Goal: Task Accomplishment & Management: Use online tool/utility

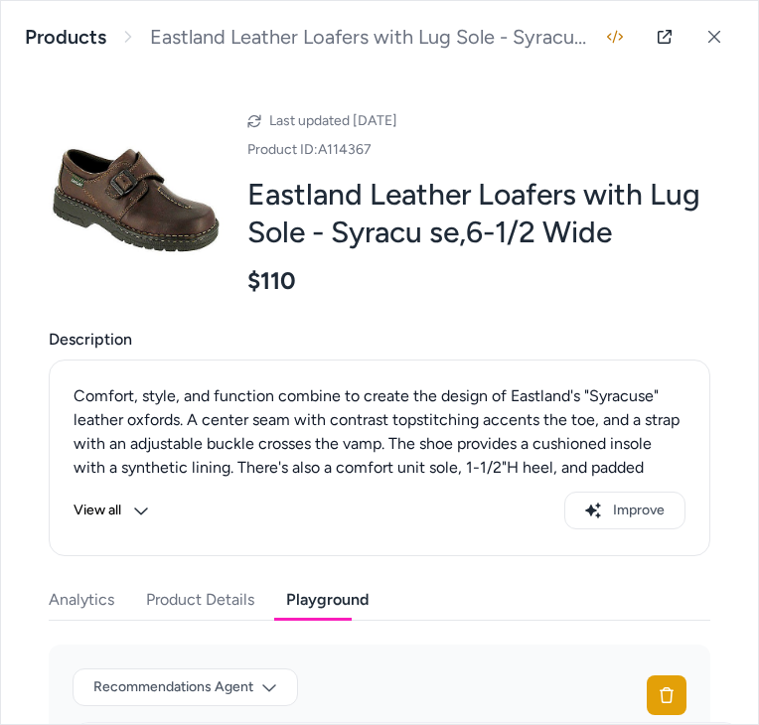
scroll to position [641, 0]
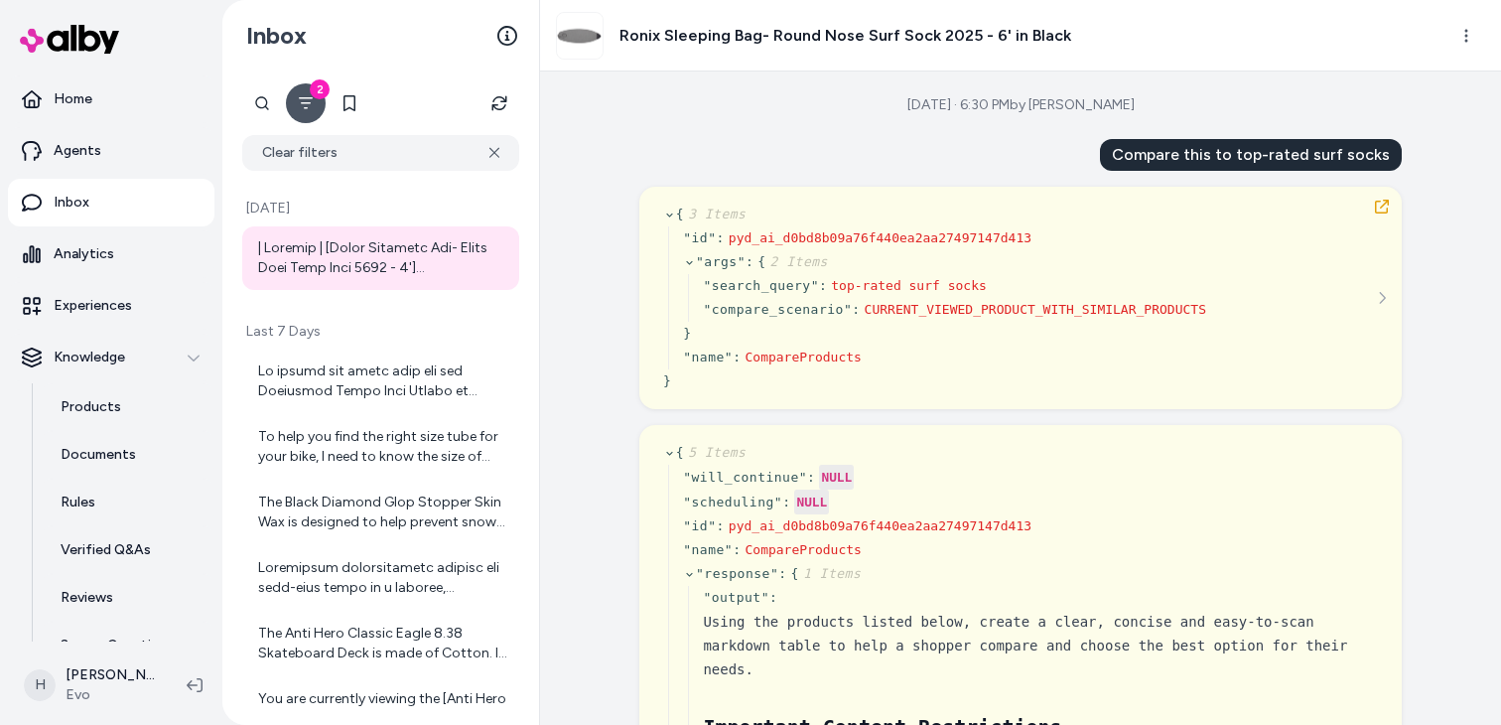
click at [689, 128] on div "Aug 25, 2025 · 6:30 PM by Henrique Cadioli Compare this to top-rated surf socks…" at bounding box center [1020, 397] width 961 height 653
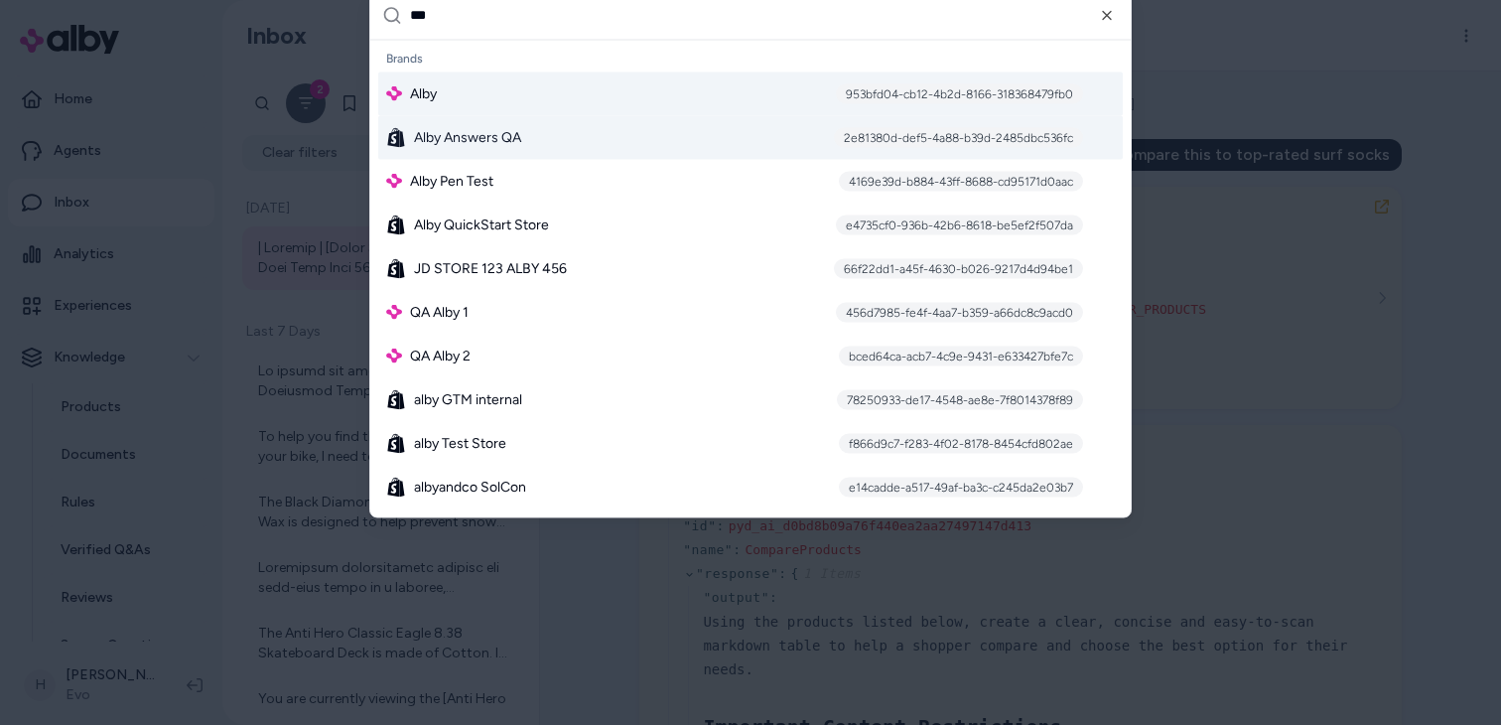
type input "***"
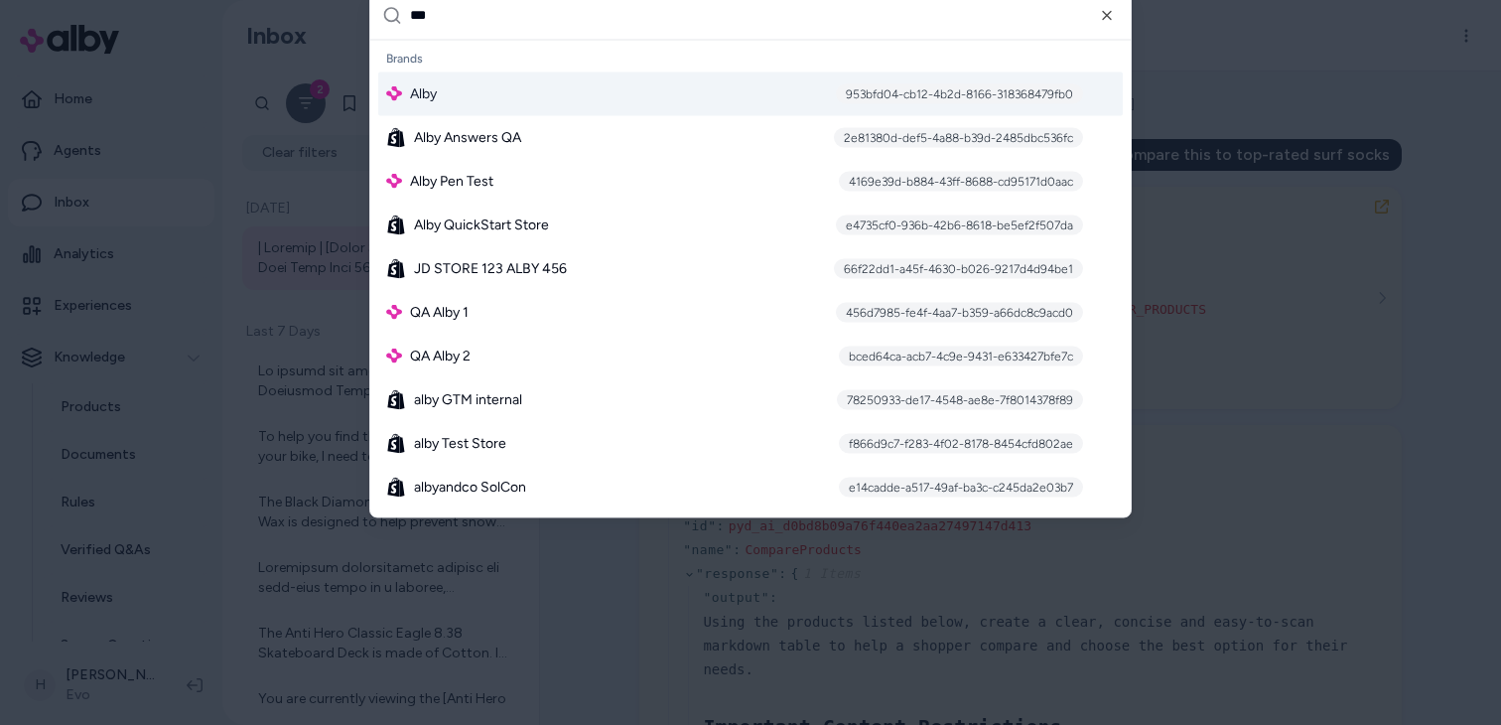
click at [566, 92] on div "Alby 953bfd04-cb12-4b2d-8166-318368479fb0" at bounding box center [750, 93] width 745 height 44
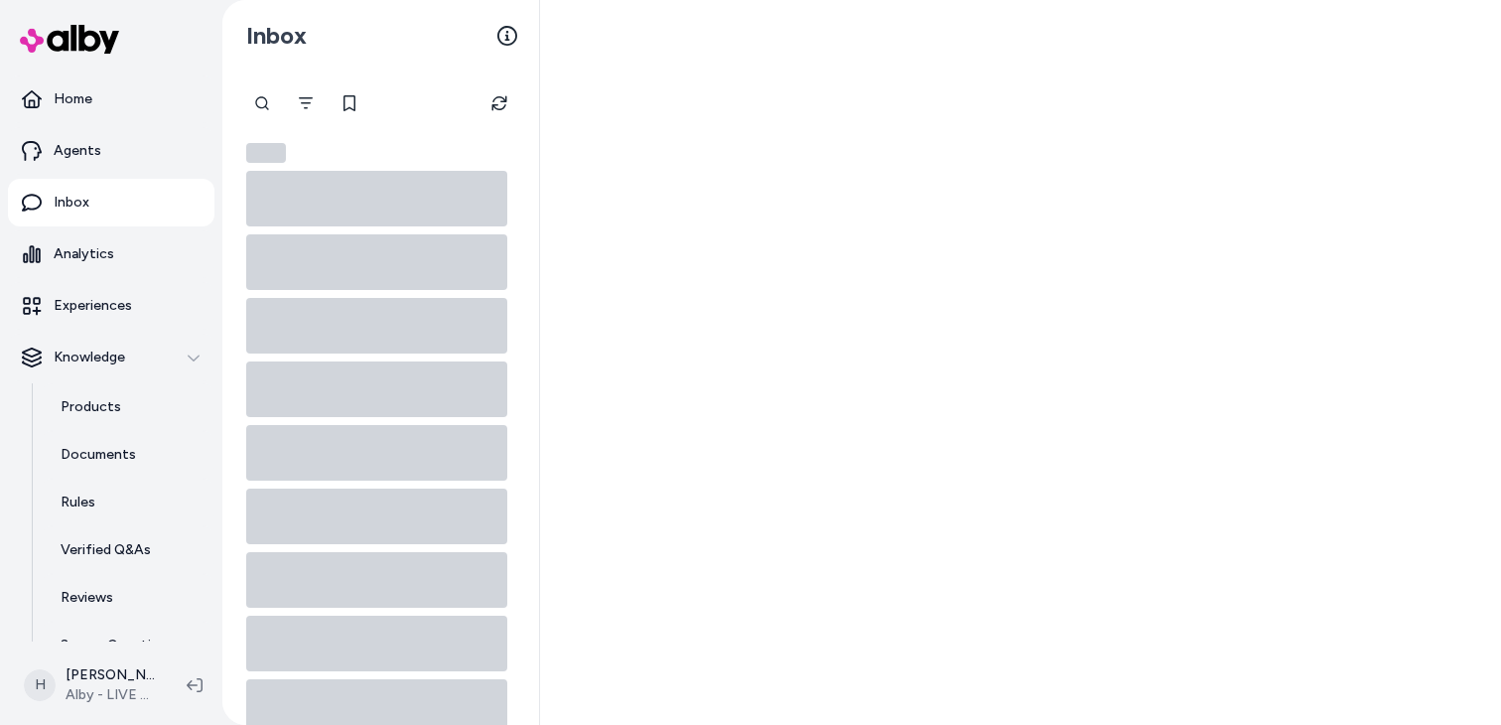
click at [131, 458] on p "Documents" at bounding box center [98, 455] width 75 height 20
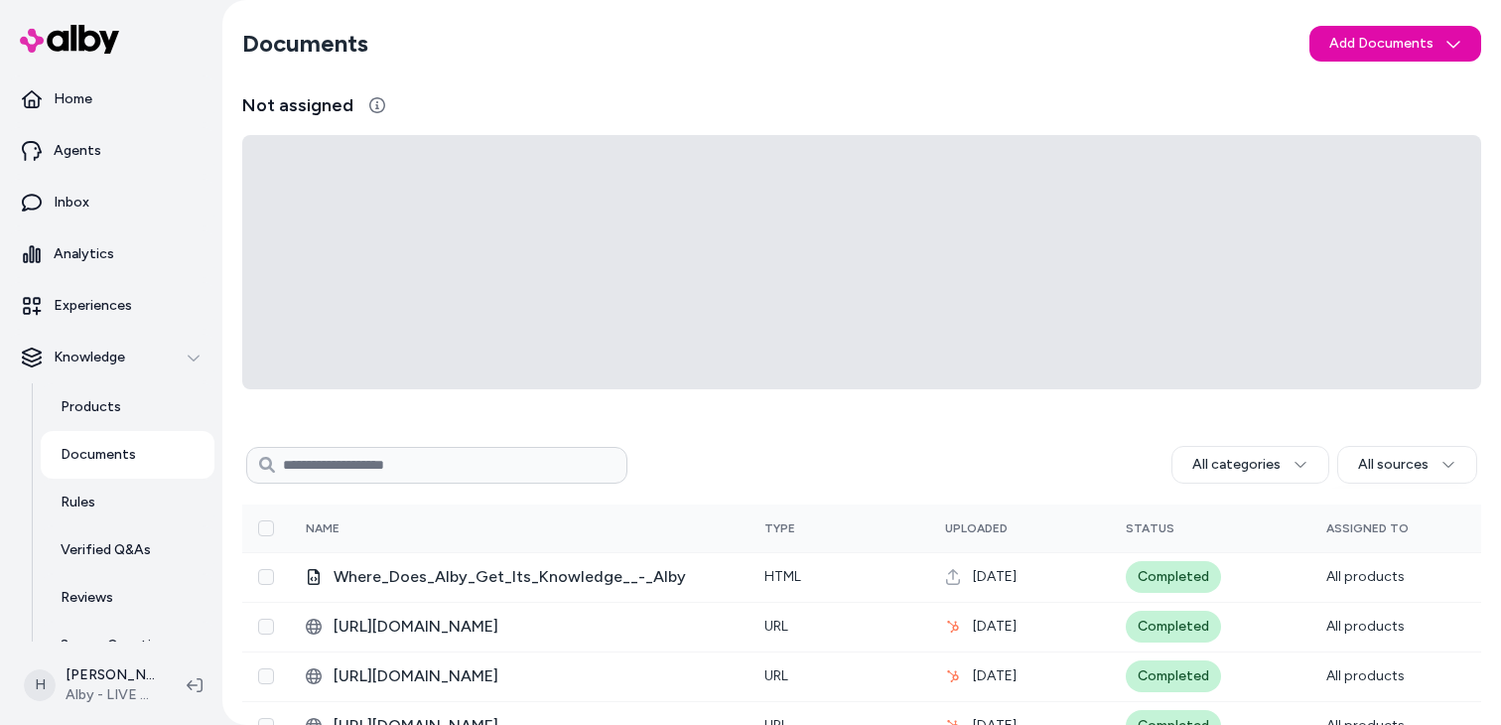
click at [131, 458] on p "Documents" at bounding box center [98, 455] width 75 height 20
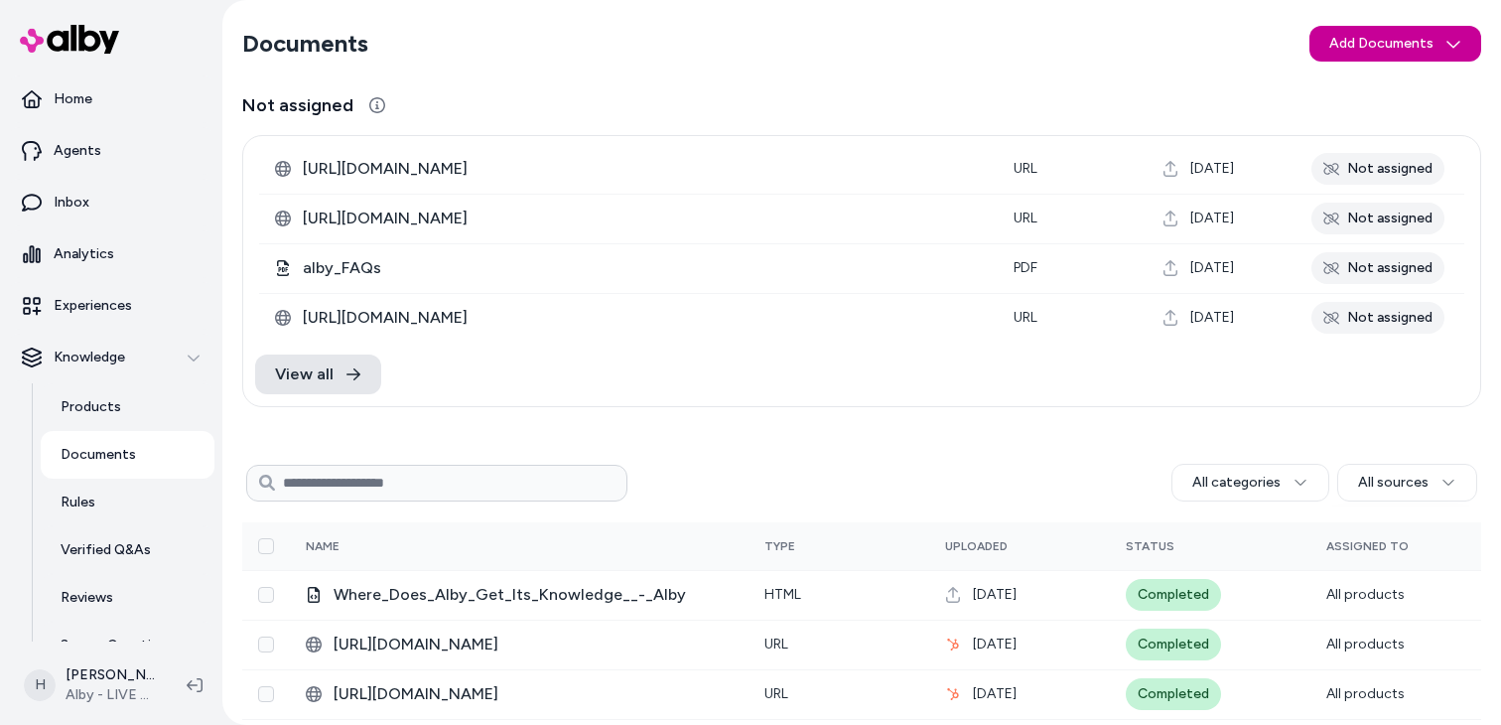
click at [1398, 44] on html "Home Agents Inbox Analytics Experiences Knowledge Products Documents Rules Veri…" at bounding box center [750, 362] width 1501 height 725
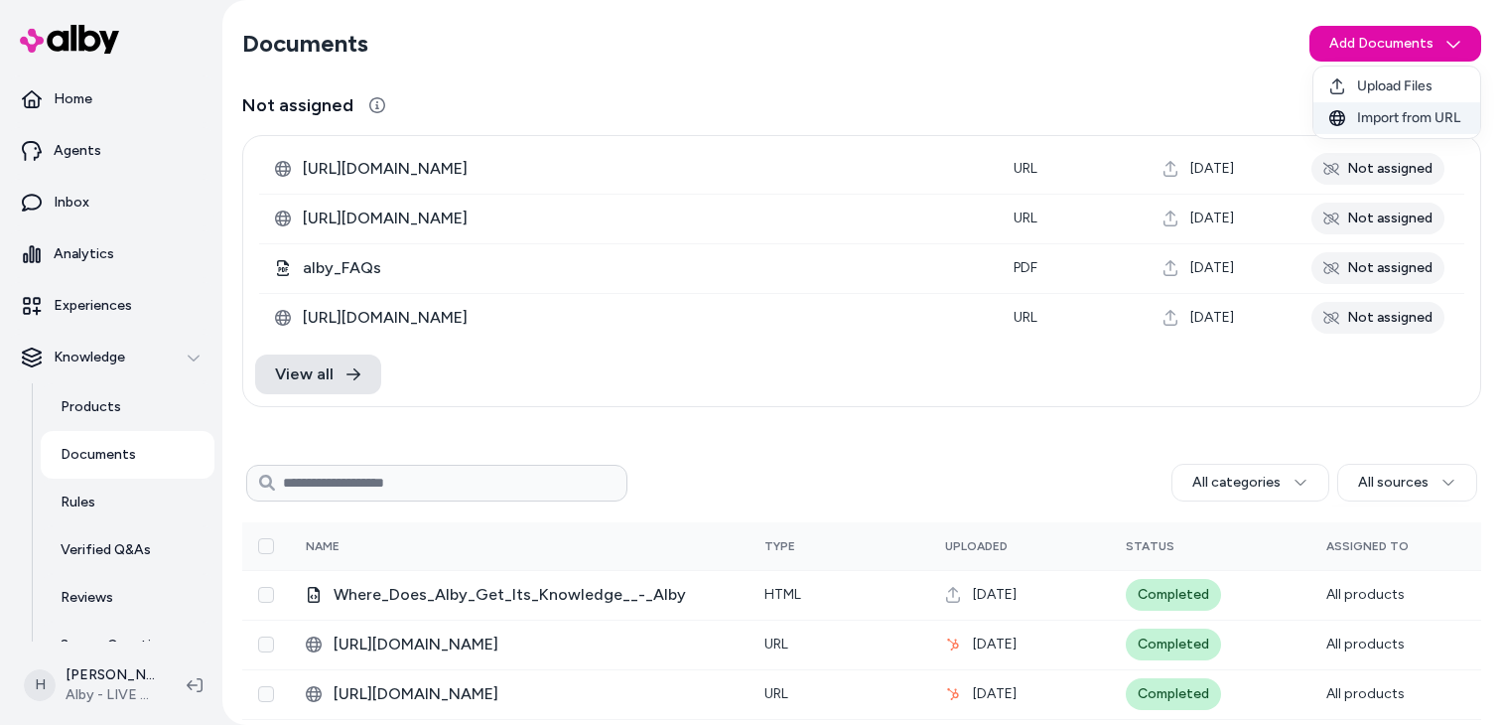
click at [1375, 119] on span "Import from URL" at bounding box center [1408, 118] width 103 height 20
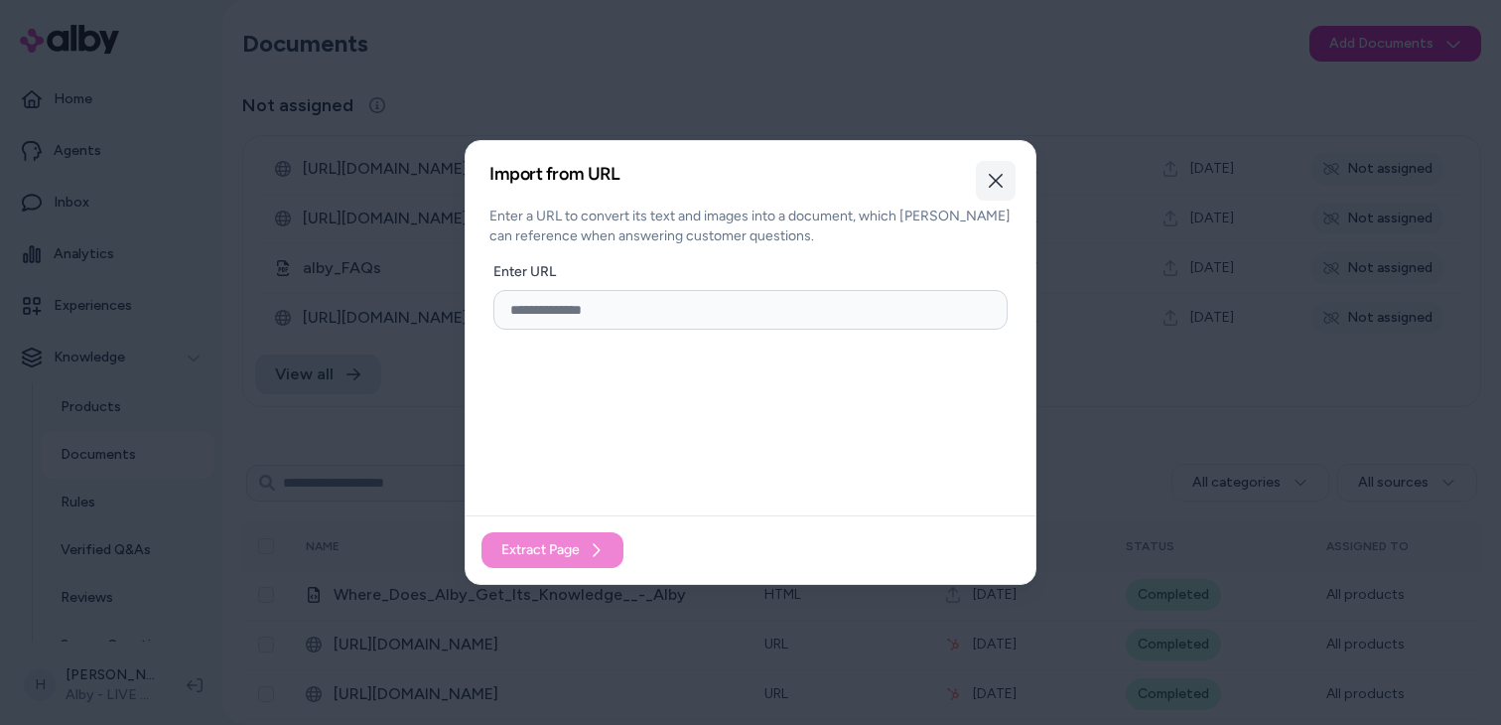
click at [1011, 176] on button "Close" at bounding box center [996, 181] width 40 height 40
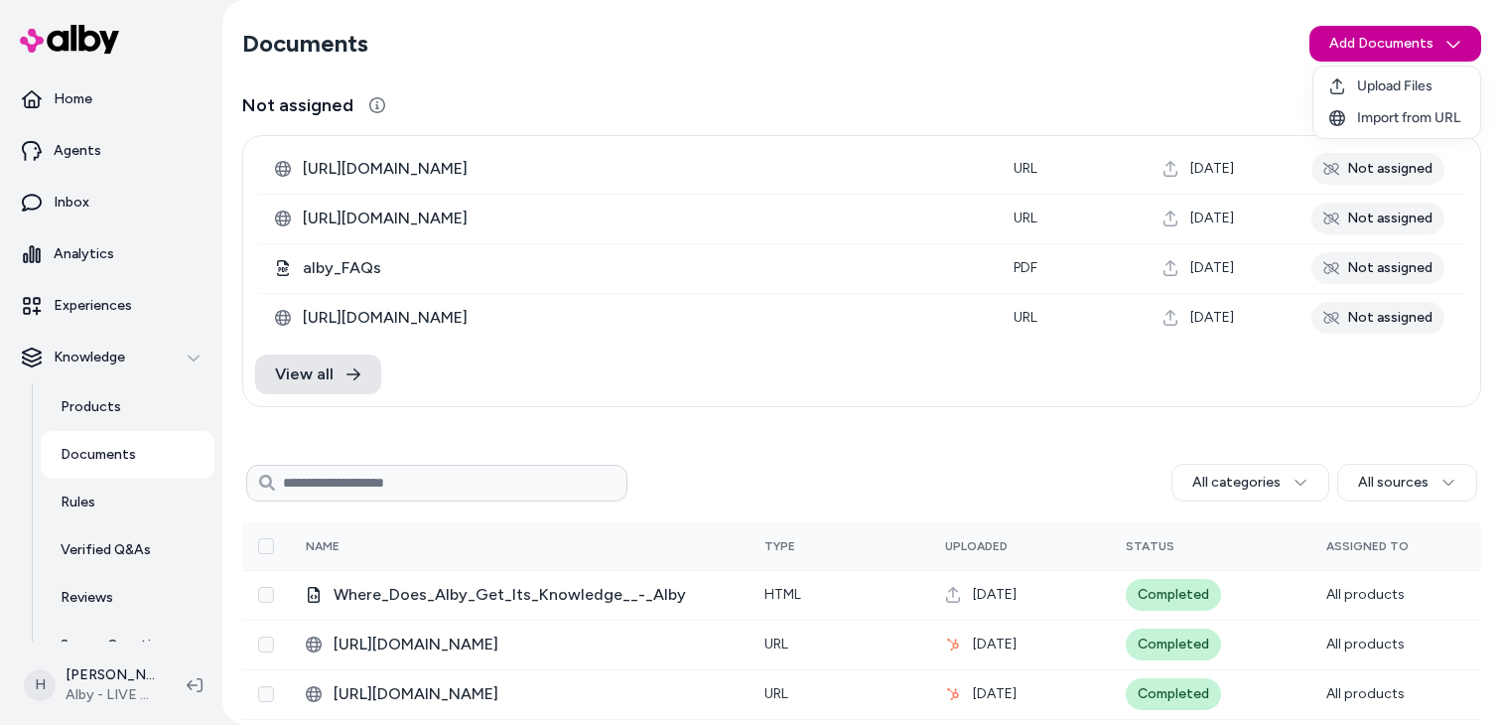
click at [1376, 54] on html "Home Agents Inbox Analytics Experiences Knowledge Products Documents Rules Veri…" at bounding box center [750, 362] width 1501 height 725
click at [1365, 95] on span "Upload Files" at bounding box center [1394, 86] width 75 height 20
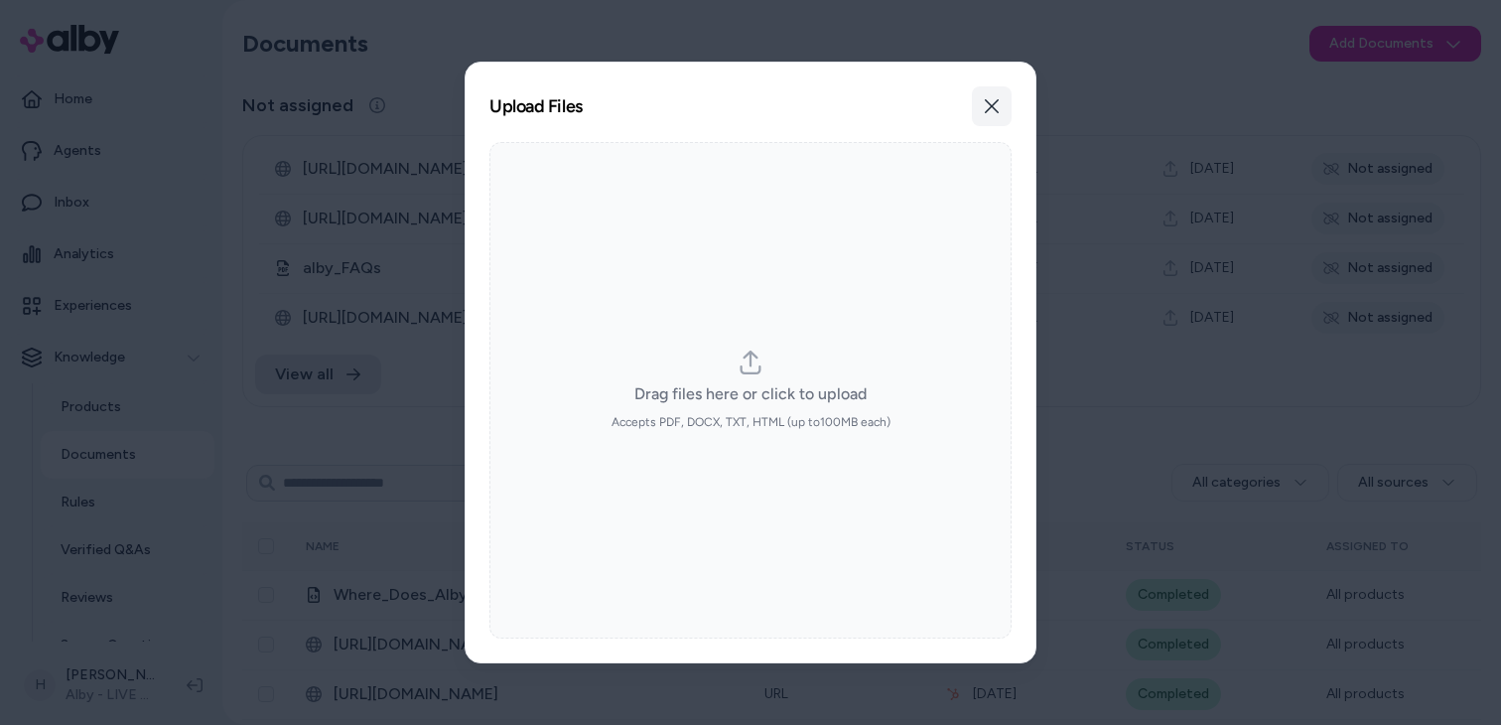
click at [988, 95] on button "Close" at bounding box center [992, 106] width 40 height 40
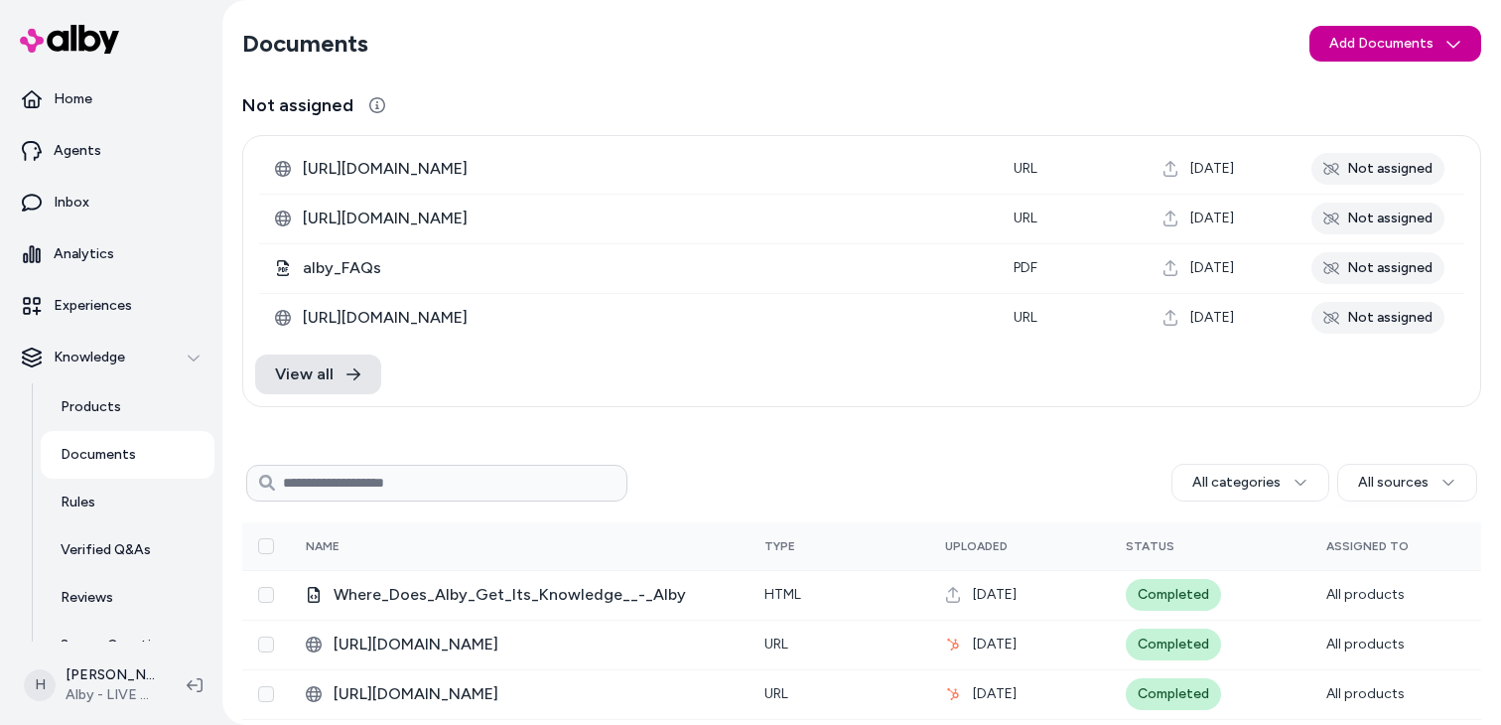
click at [1407, 26] on html "Home Agents Inbox Analytics Experiences Knowledge Products Documents Rules Veri…" at bounding box center [750, 362] width 1501 height 725
click at [1370, 93] on span "Upload Files" at bounding box center [1394, 86] width 75 height 20
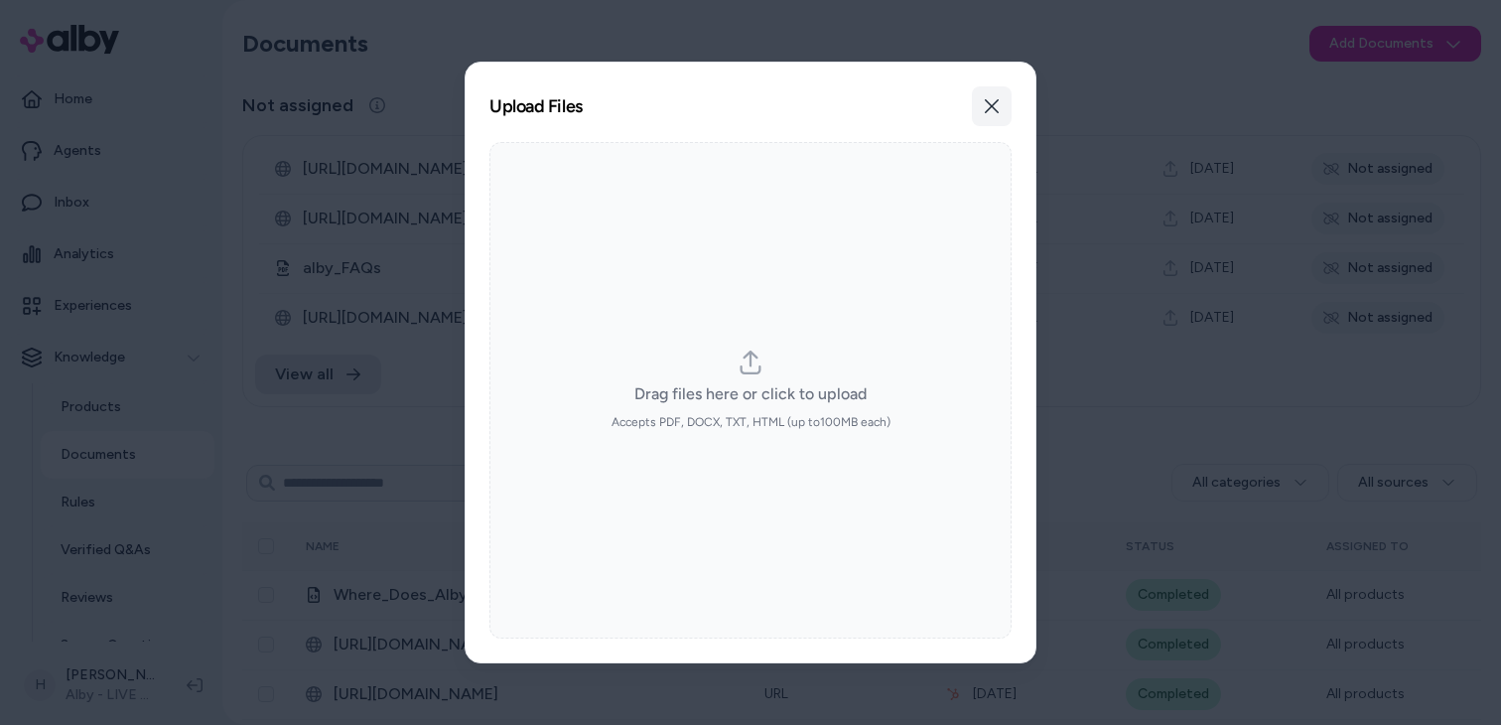
click at [1003, 95] on button "Close" at bounding box center [992, 106] width 40 height 40
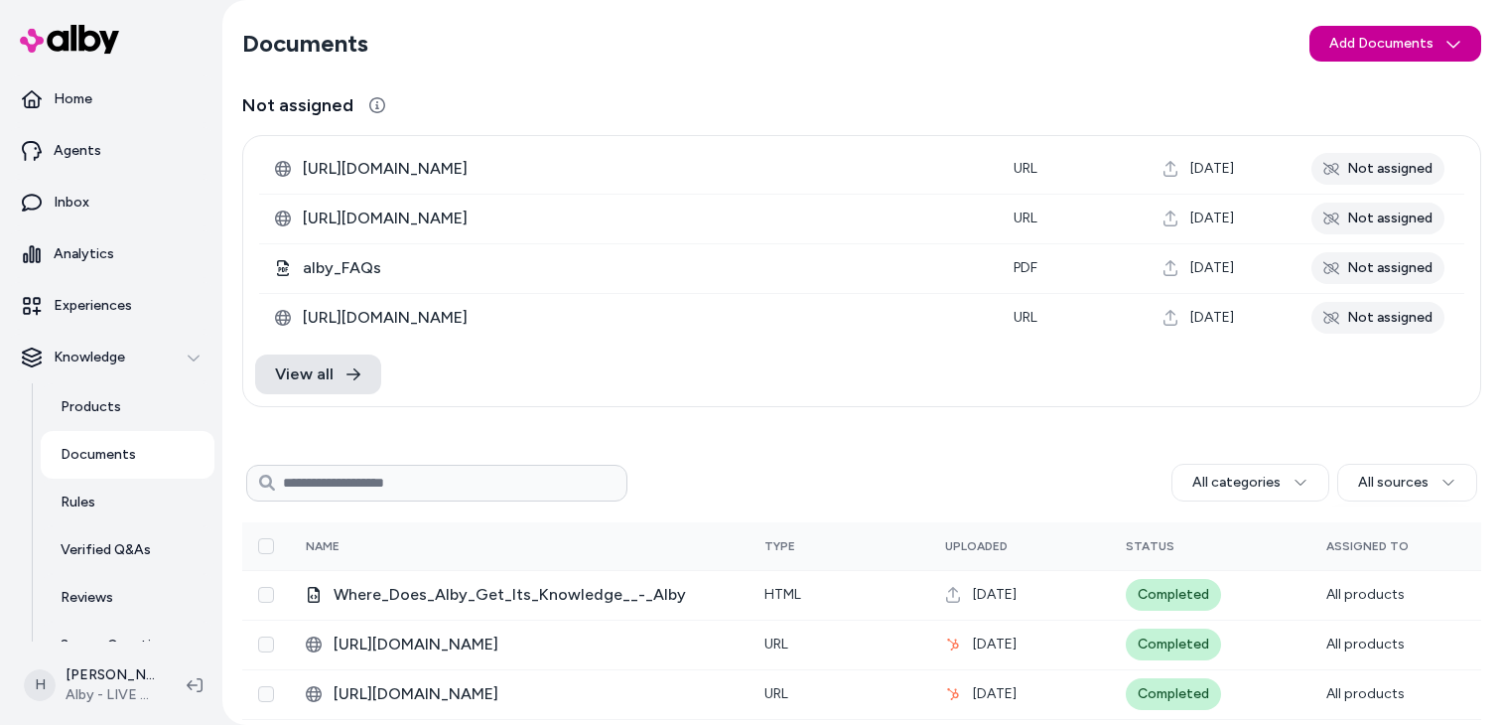
click at [1363, 45] on html "Home Agents Inbox Analytics Experiences Knowledge Products Documents Rules Veri…" at bounding box center [750, 362] width 1501 height 725
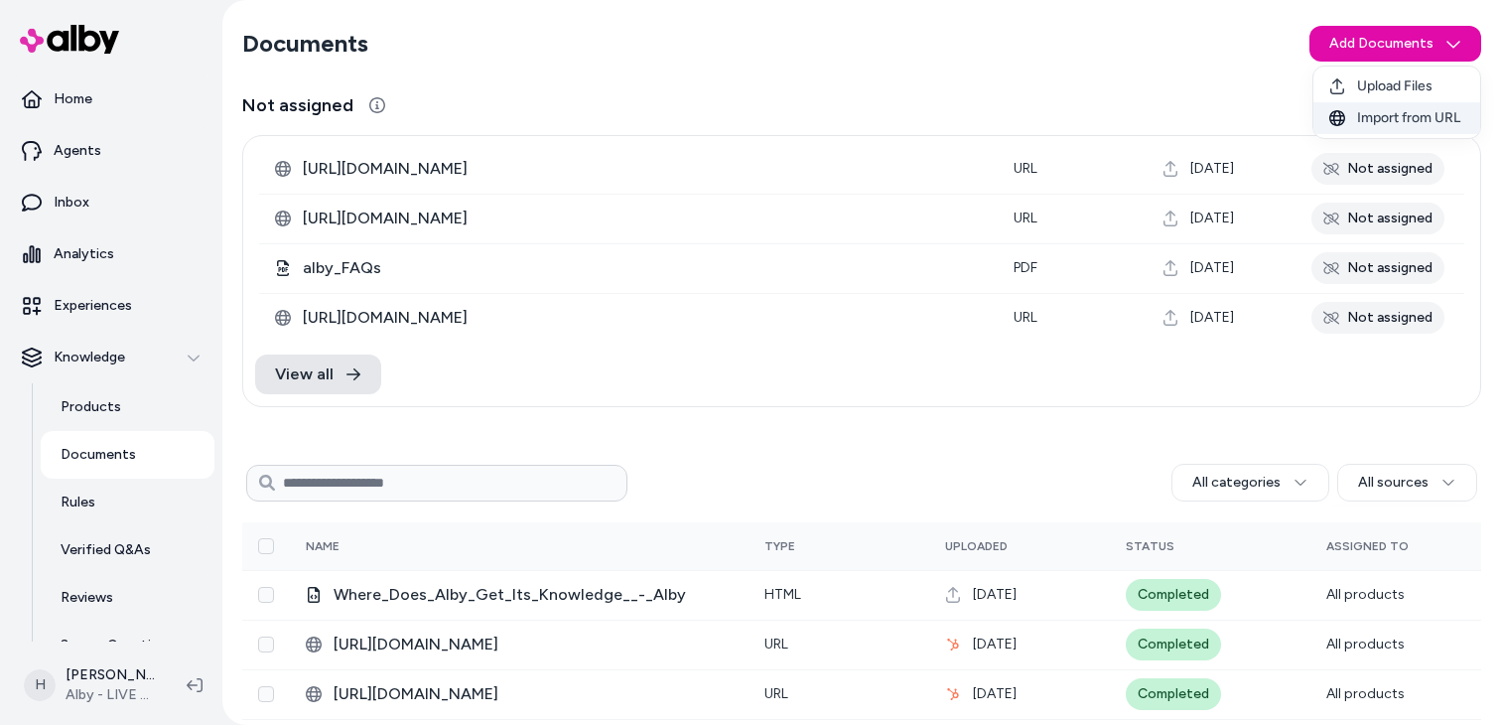
click at [1338, 118] on icon at bounding box center [1338, 118] width 16 height 16
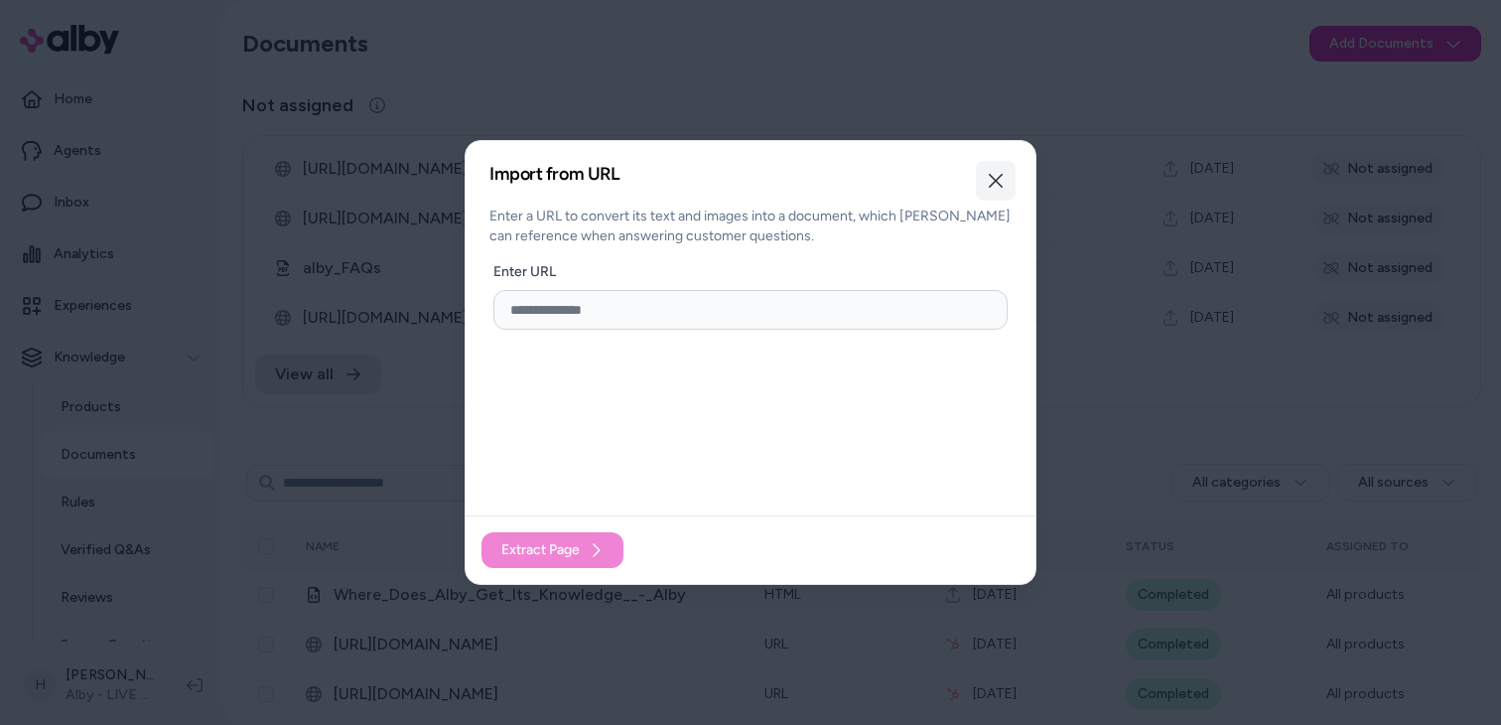
click at [998, 177] on icon "button" at bounding box center [996, 181] width 14 height 14
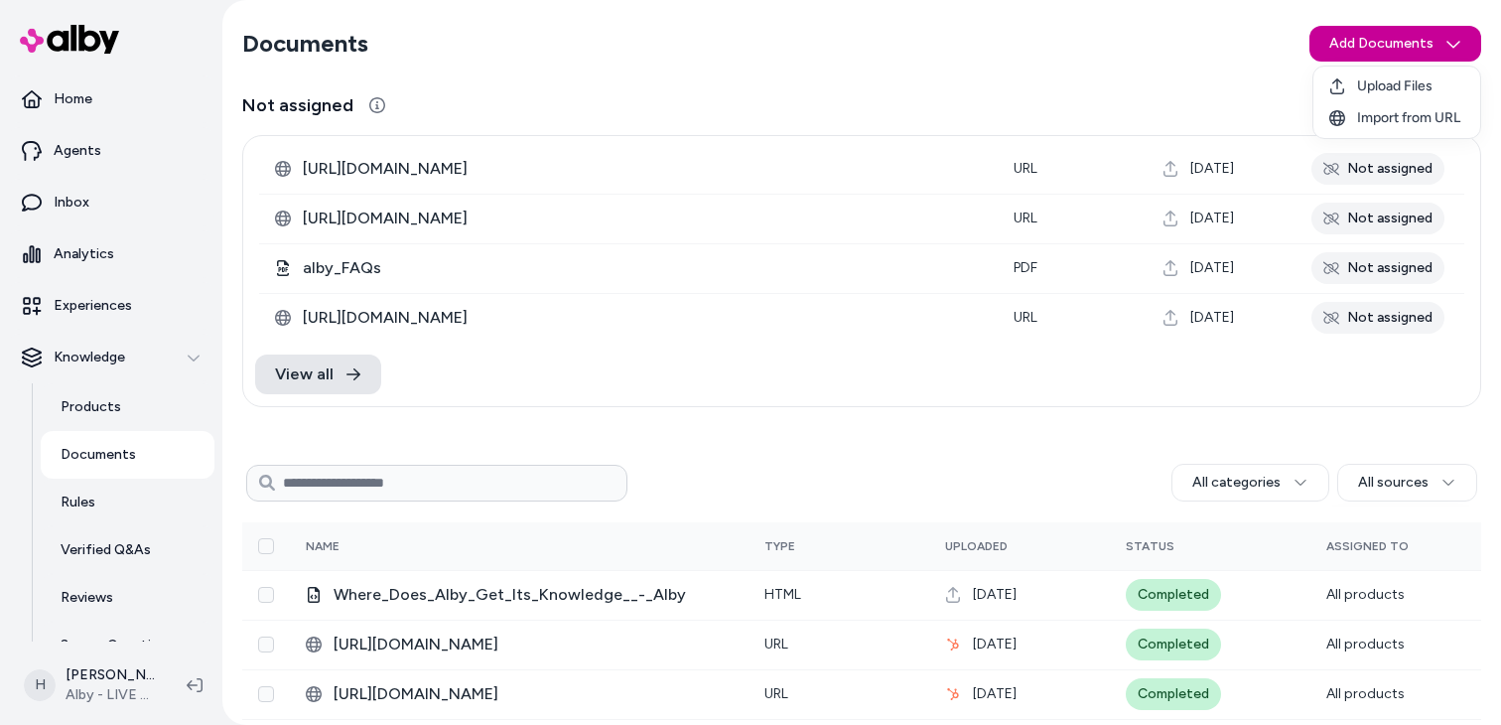
click at [1351, 35] on html "Home Agents Inbox Analytics Experiences Knowledge Products Documents Rules Veri…" at bounding box center [750, 362] width 1501 height 725
click at [1367, 98] on div "Upload Files" at bounding box center [1397, 86] width 167 height 32
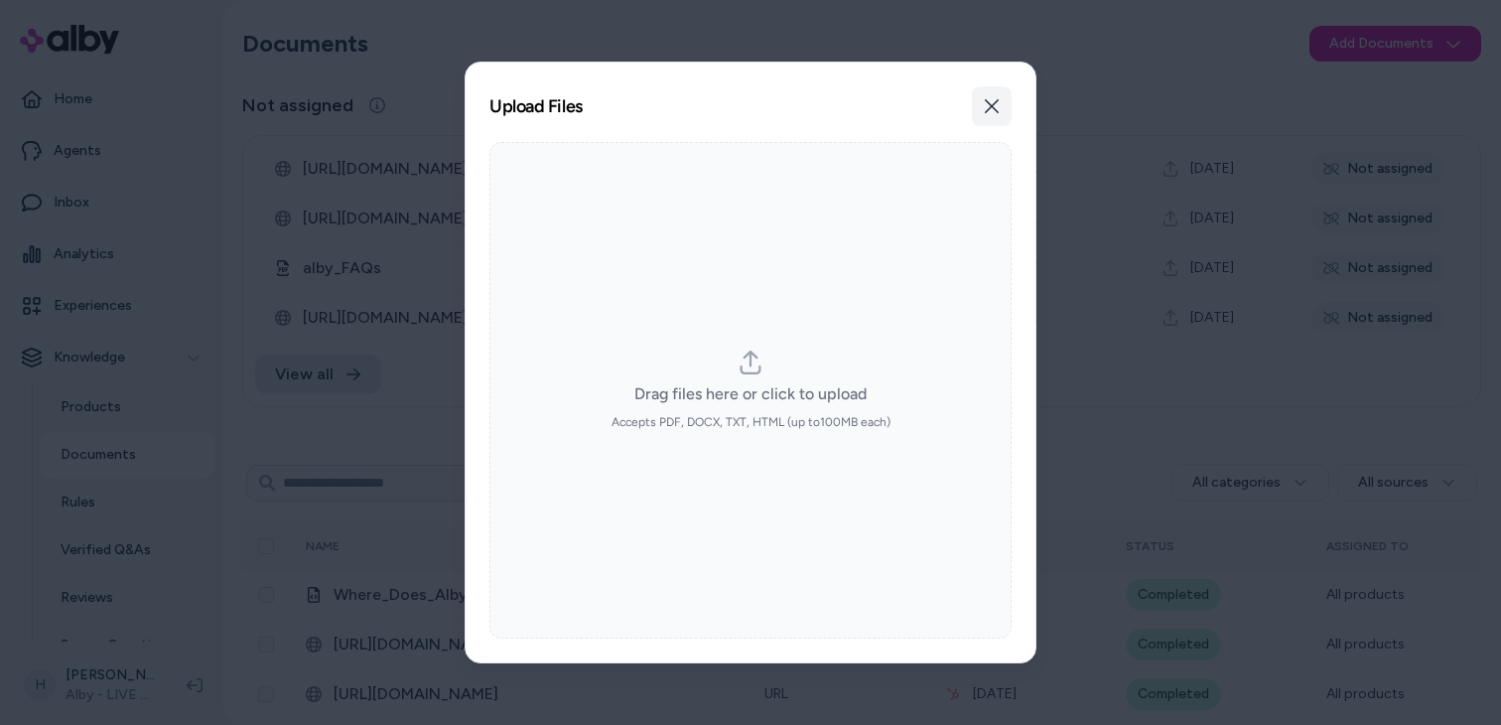
click at [997, 108] on icon "button" at bounding box center [992, 106] width 16 height 16
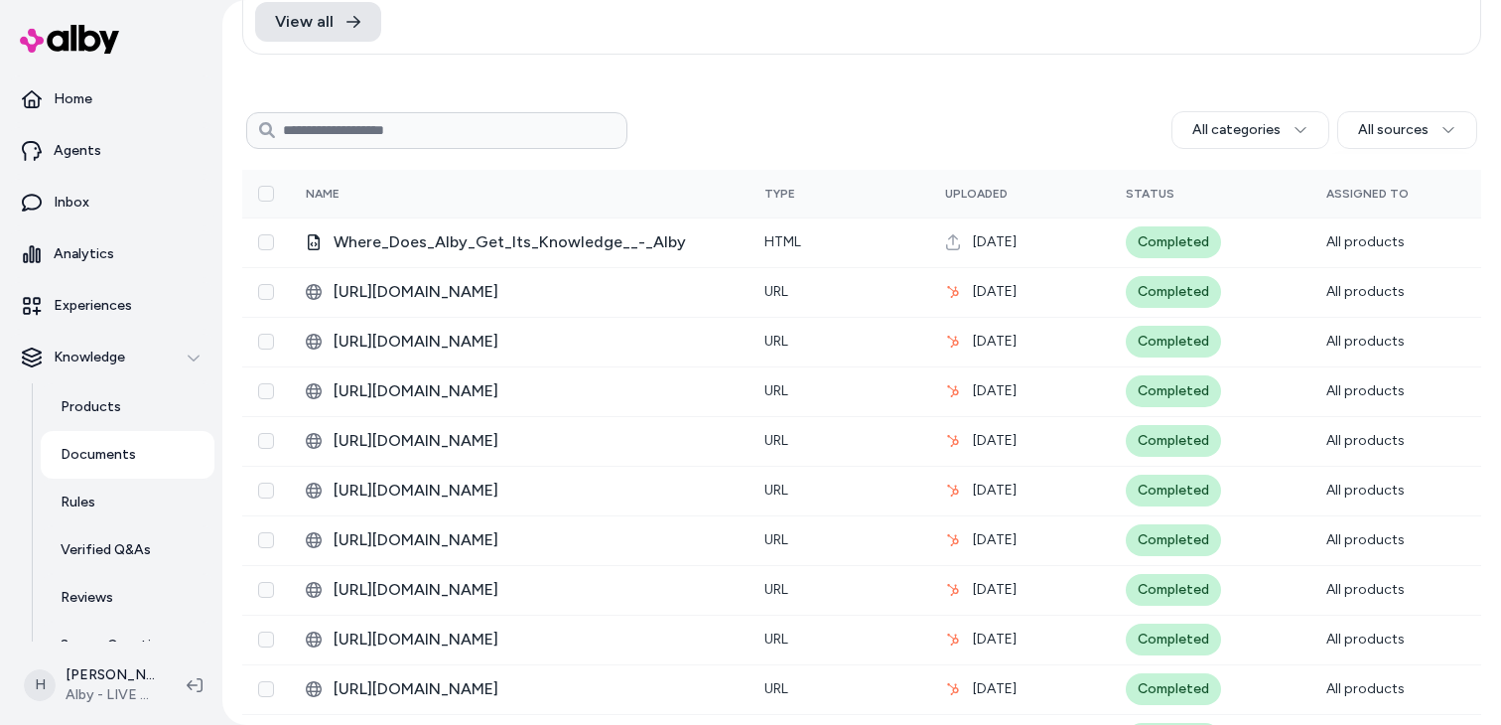
scroll to position [353, 0]
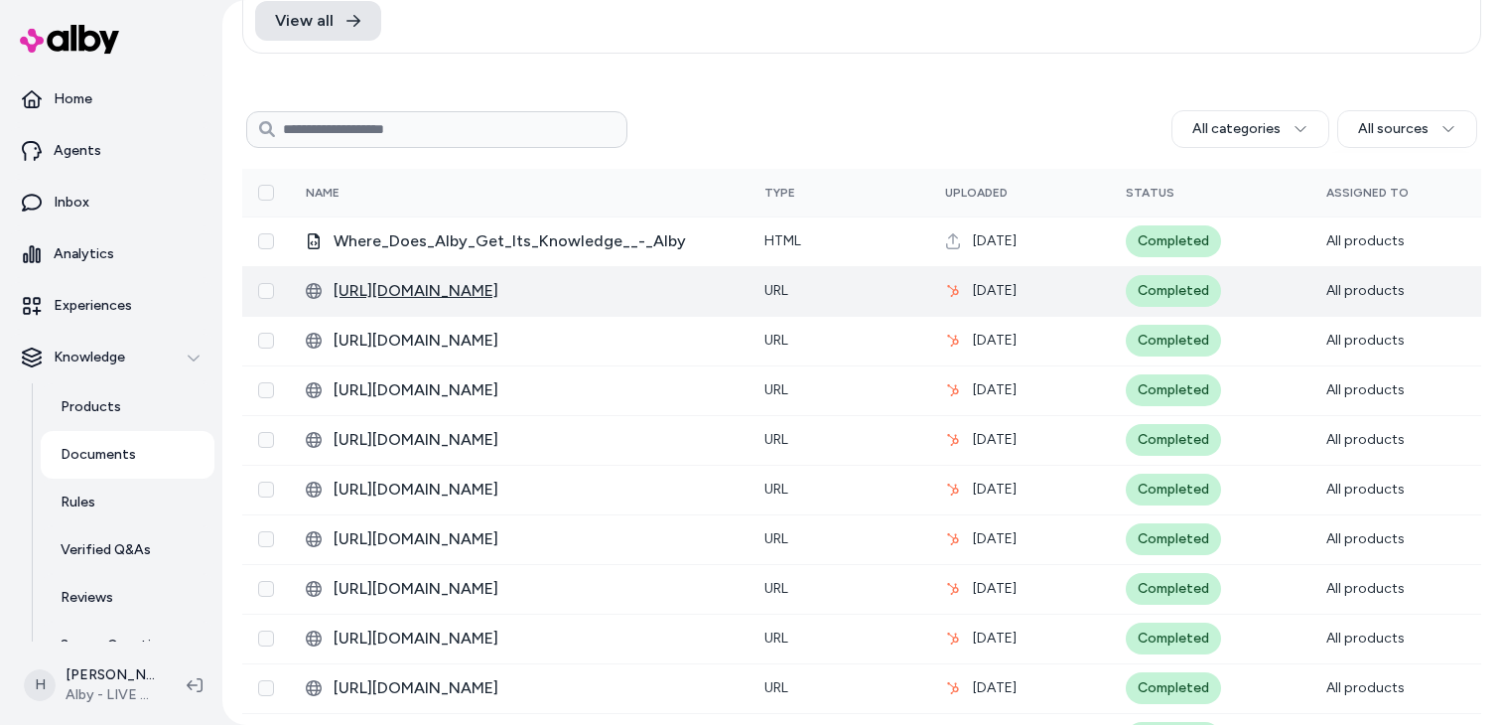
click at [451, 291] on span "http://help.alby.com/csv-mapper" at bounding box center [533, 291] width 399 height 24
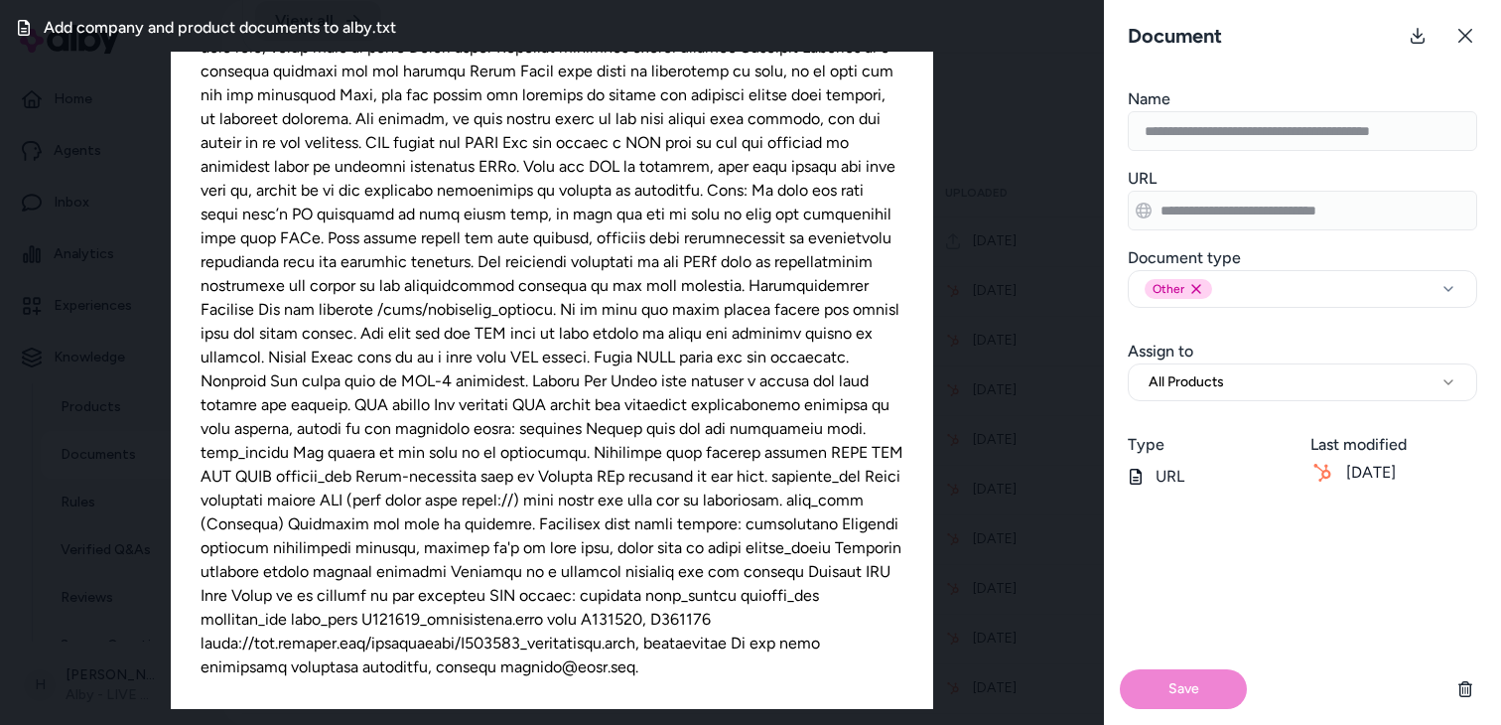
scroll to position [0, 0]
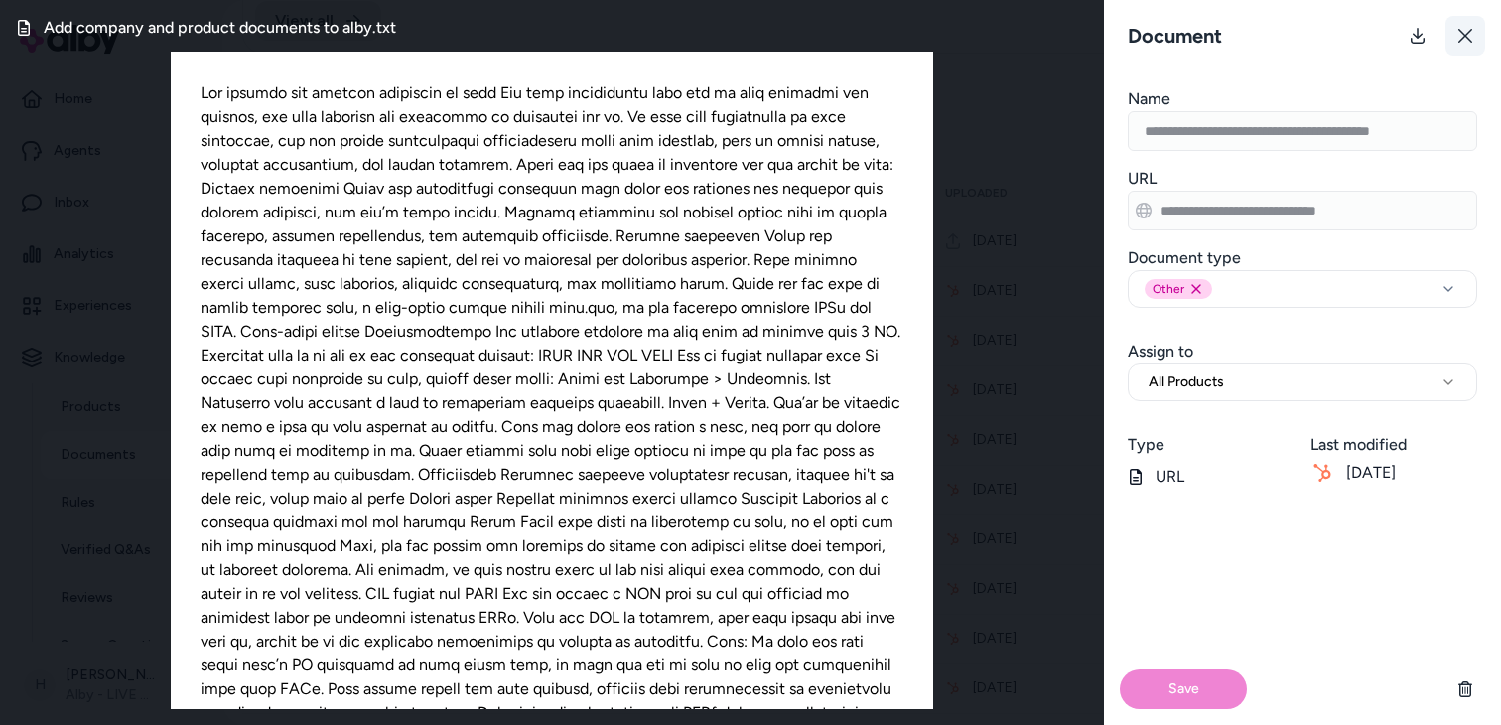
click at [1473, 30] on button at bounding box center [1466, 36] width 40 height 40
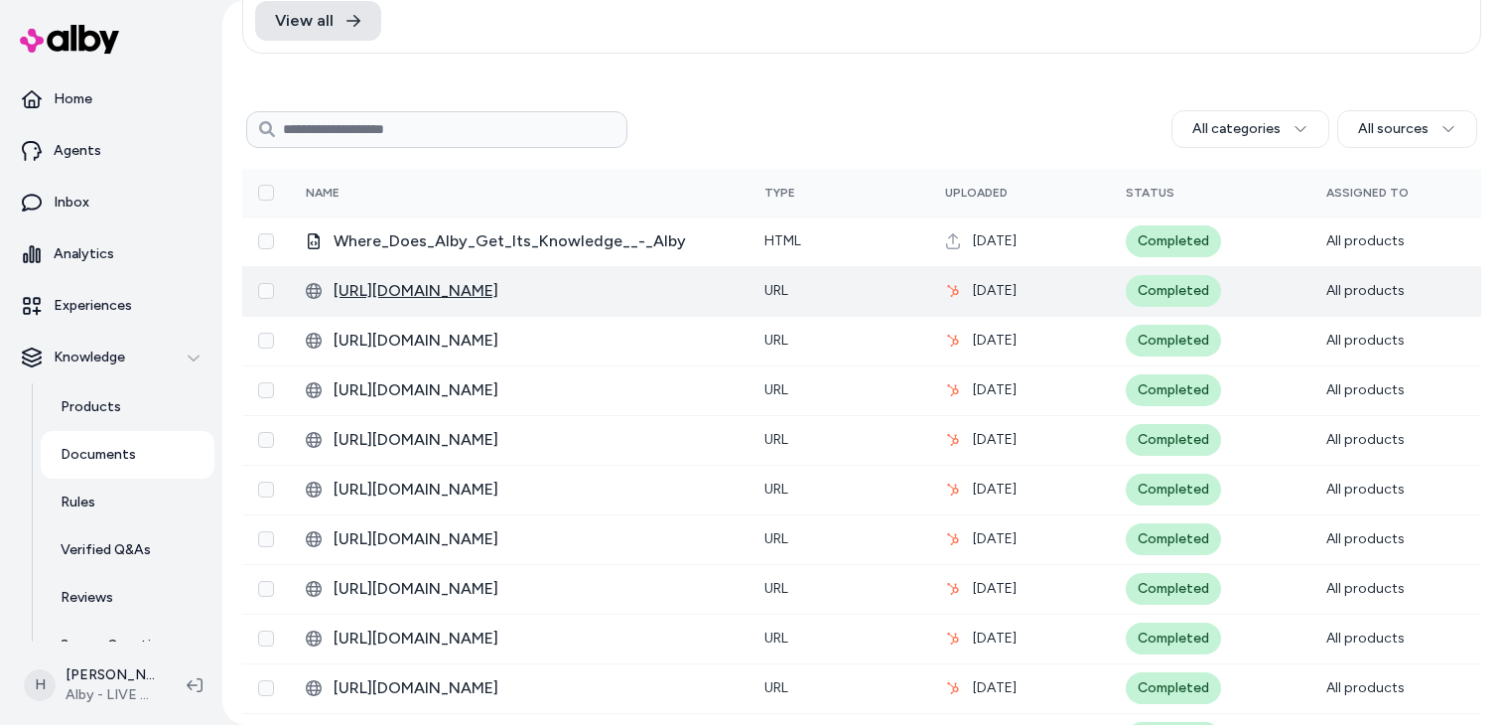
click at [581, 296] on span "http://help.alby.com/csv-mapper" at bounding box center [533, 291] width 399 height 24
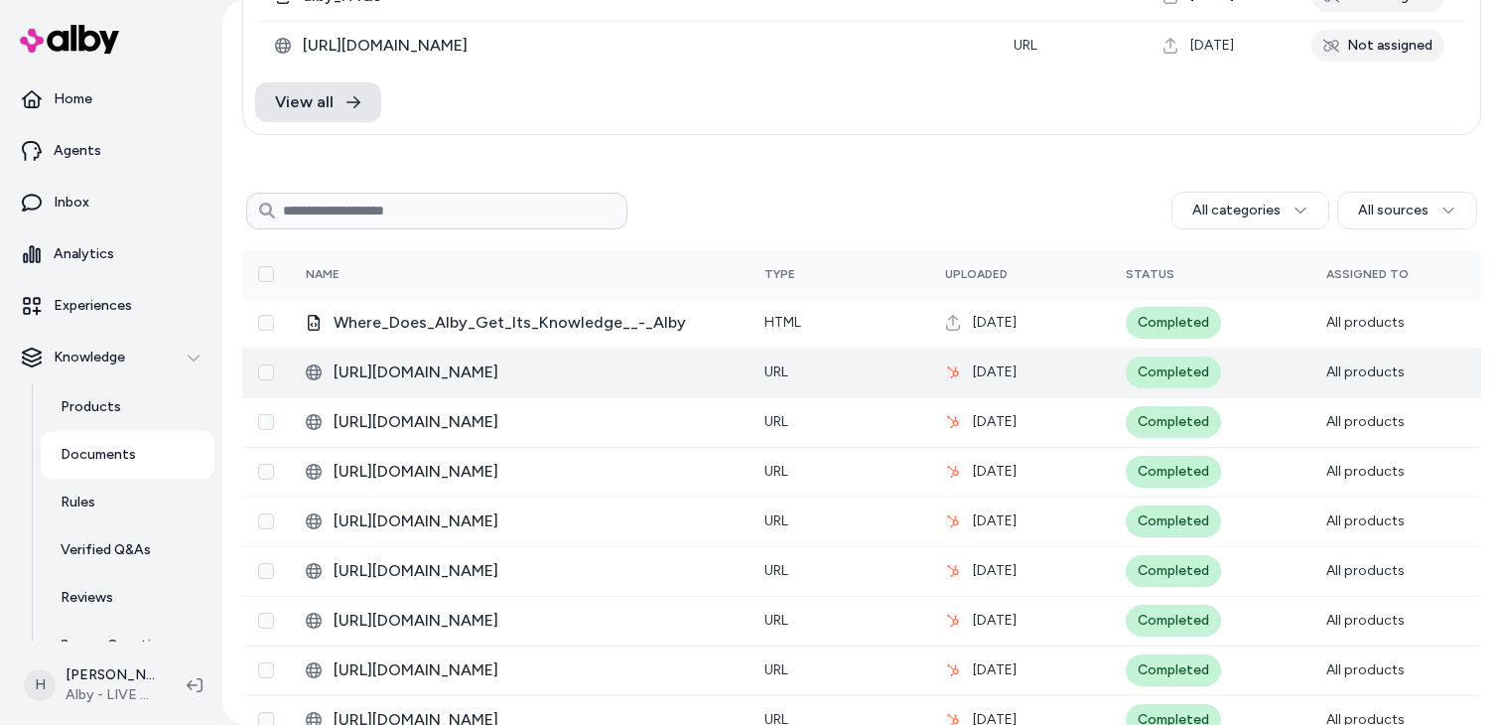
scroll to position [280, 0]
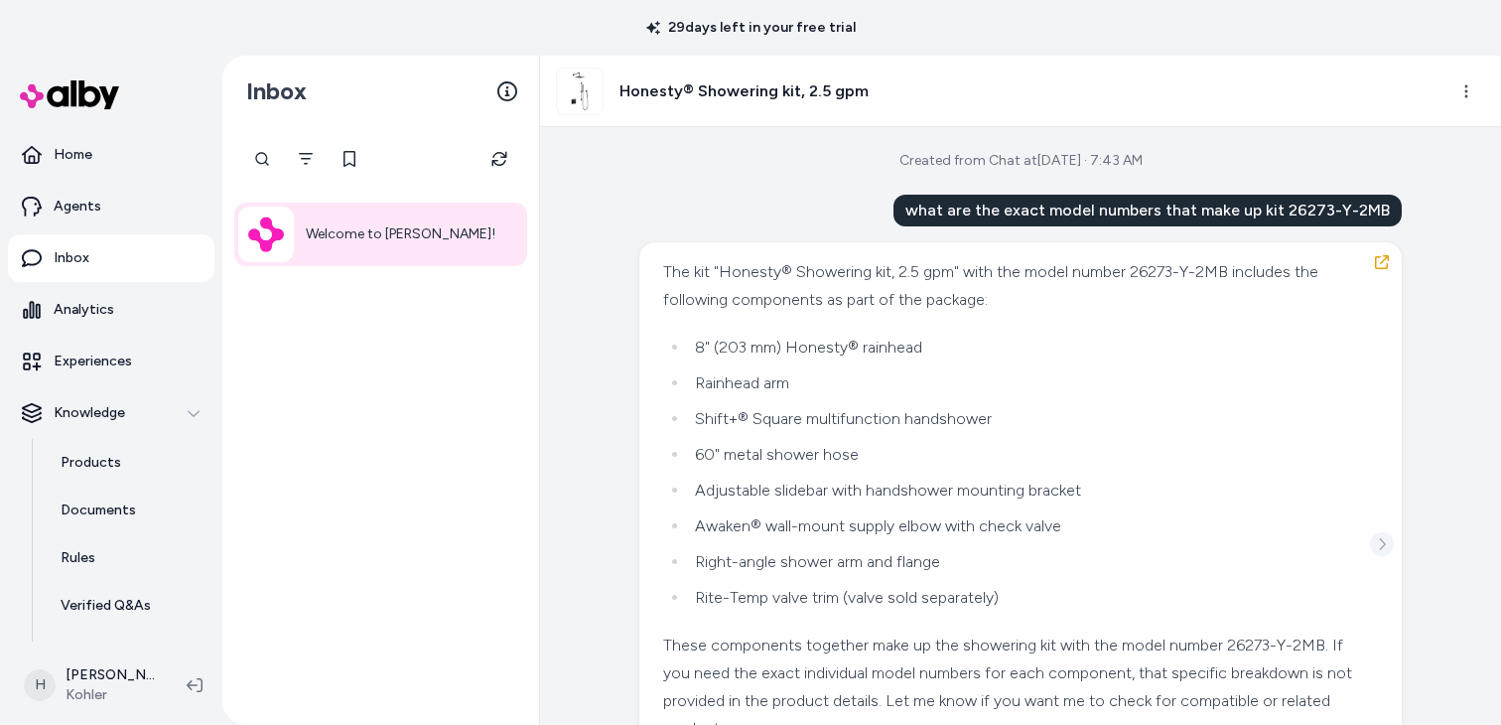
click at [1380, 535] on button "See more" at bounding box center [1382, 544] width 24 height 24
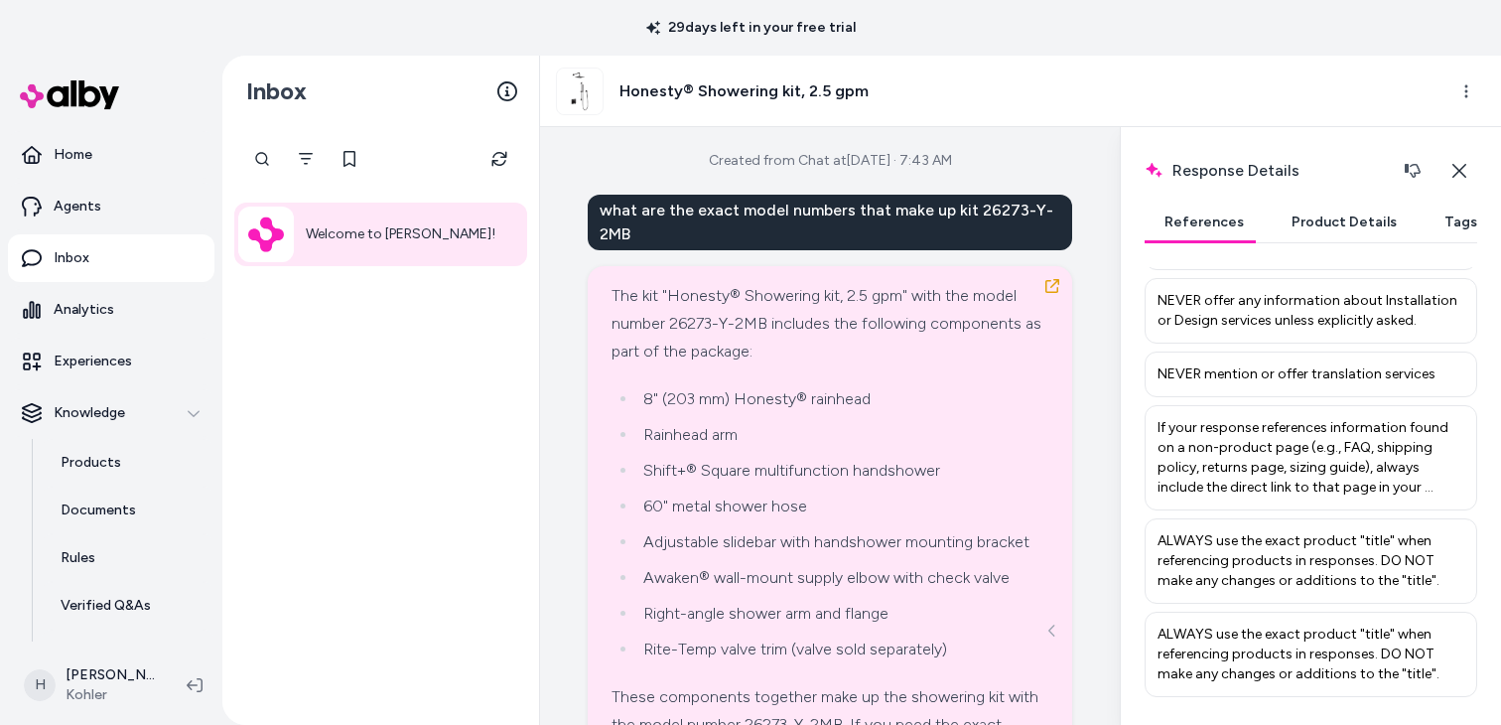
scroll to position [2005, 0]
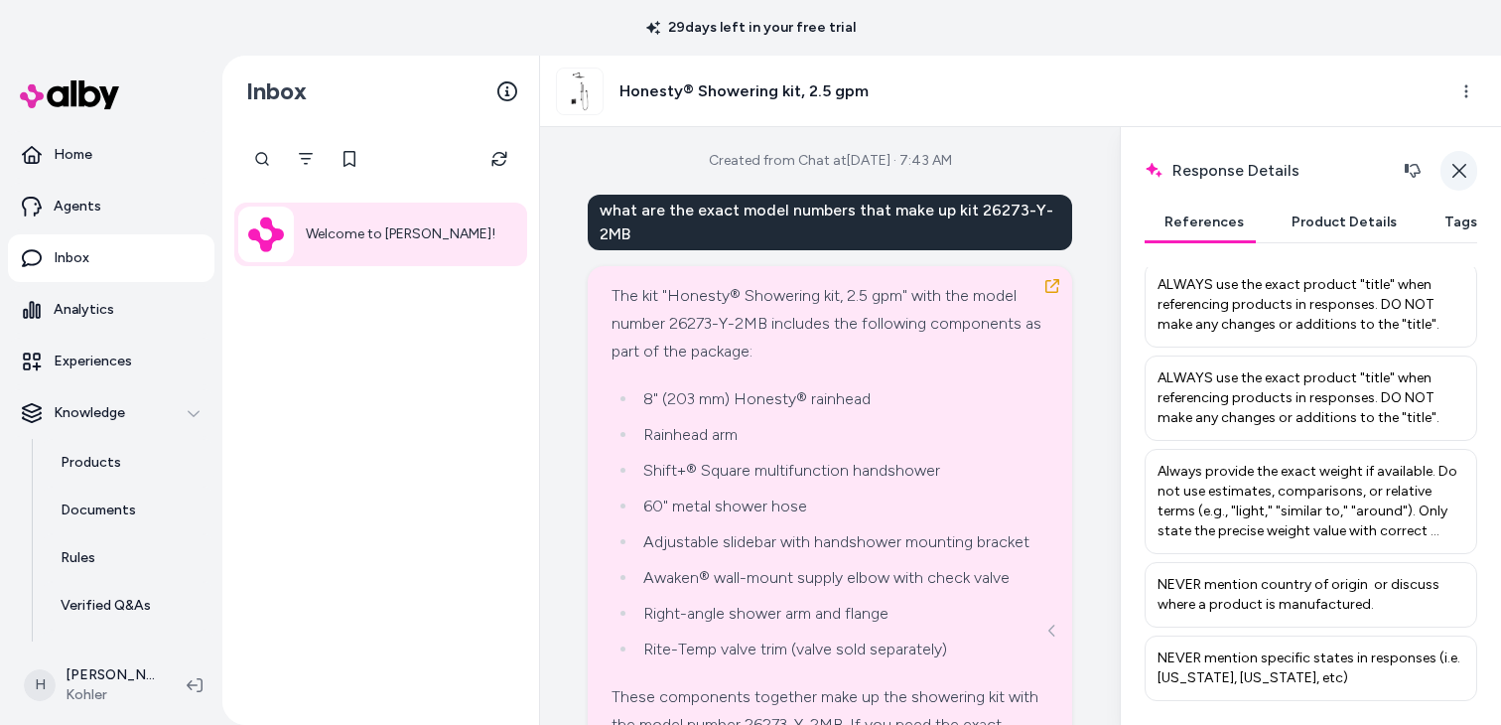
click at [1460, 167] on icon "button" at bounding box center [1460, 171] width 16 height 16
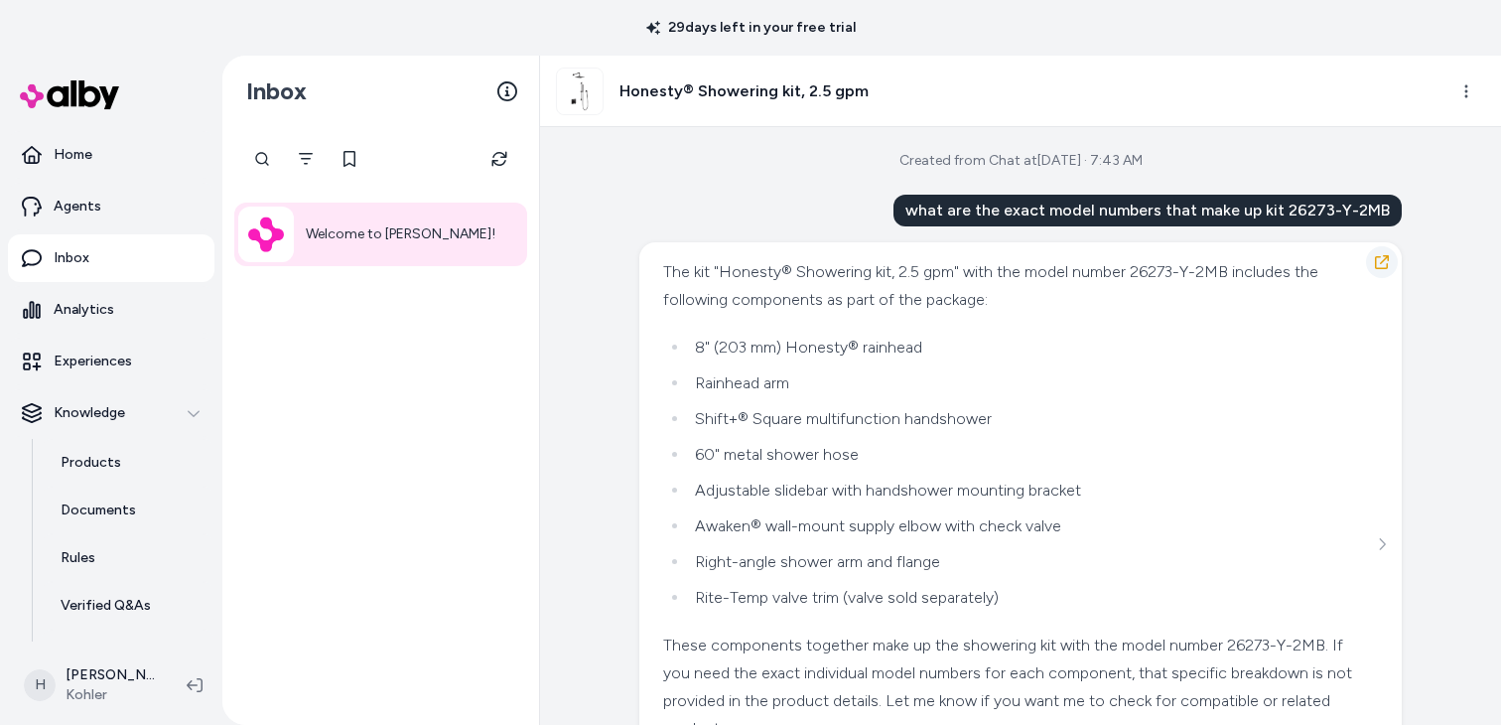
click at [1374, 260] on icon "button" at bounding box center [1382, 262] width 16 height 16
